Goal: Navigation & Orientation: Find specific page/section

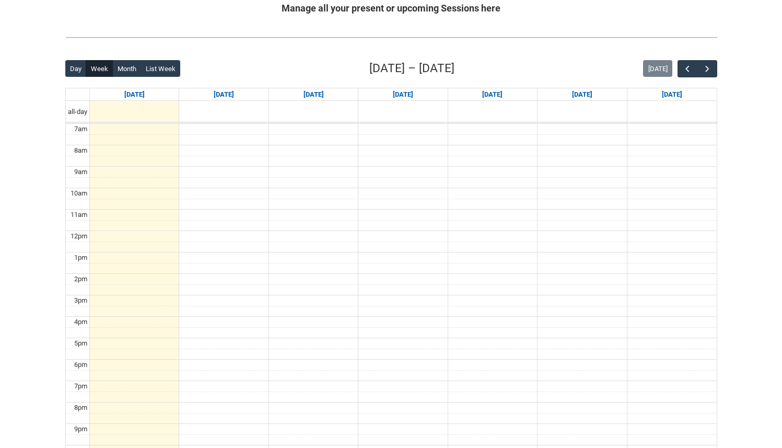
scroll to position [220, 0]
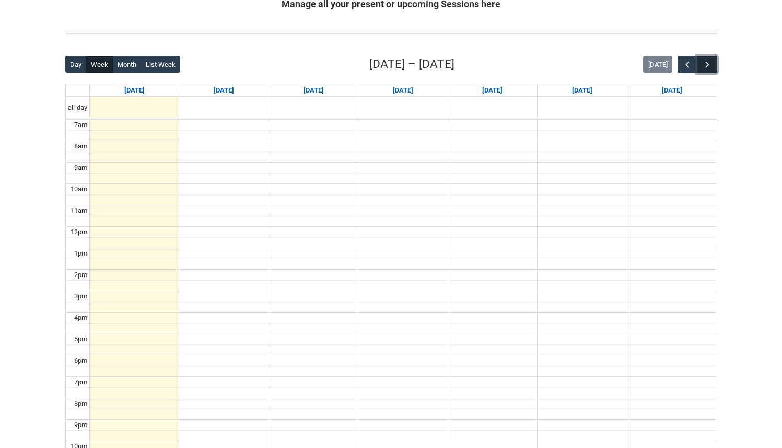
click at [702, 63] on span "button" at bounding box center [707, 65] width 10 height 10
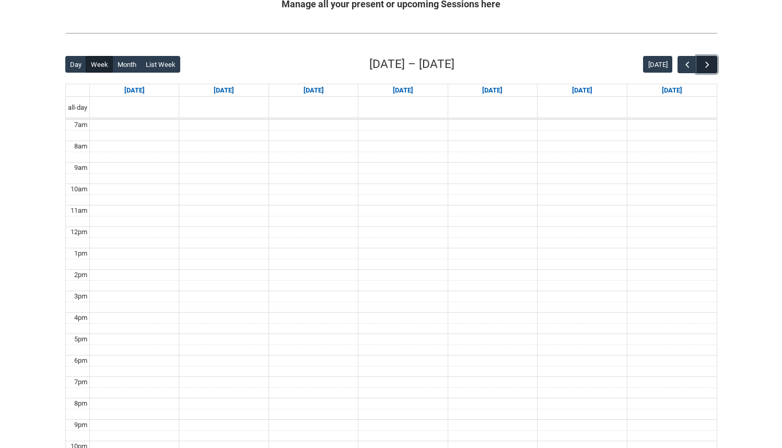
click at [704, 59] on button "button" at bounding box center [707, 64] width 20 height 17
